Goal: Find specific page/section: Find specific page/section

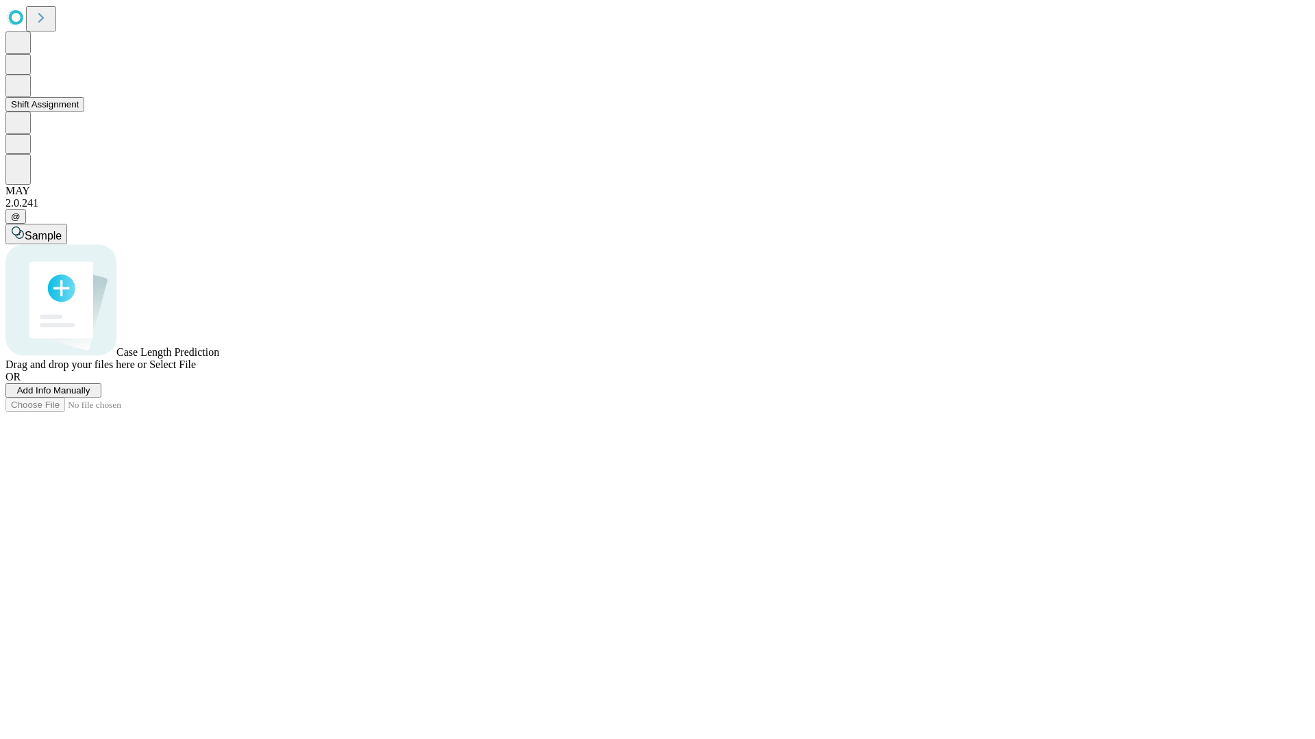
click at [84, 112] on button "Shift Assignment" at bounding box center [44, 104] width 79 height 14
